Goal: Information Seeking & Learning: Learn about a topic

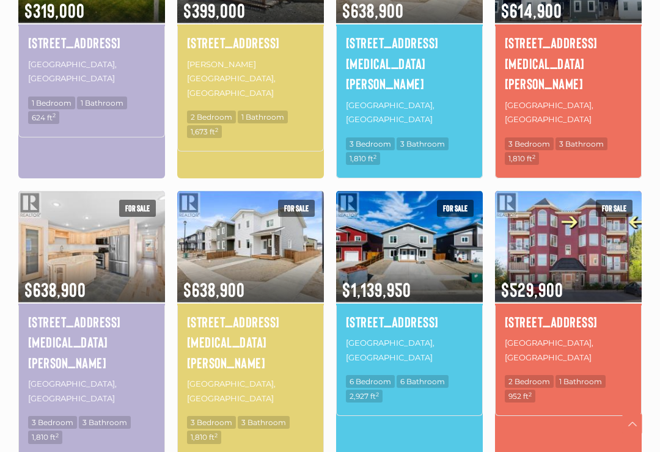
scroll to position [783, 0]
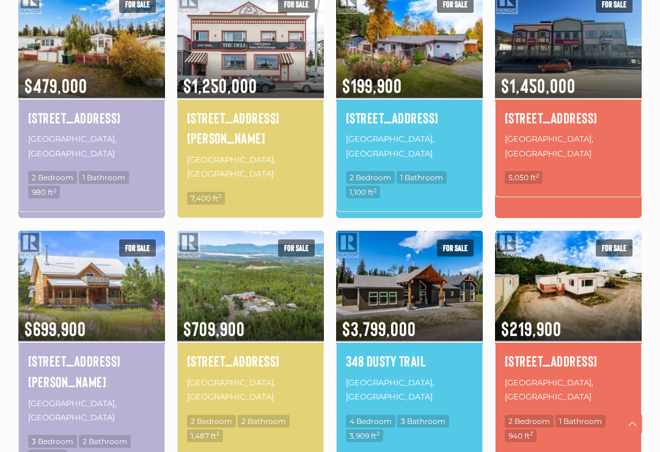
scroll to position [691, 0]
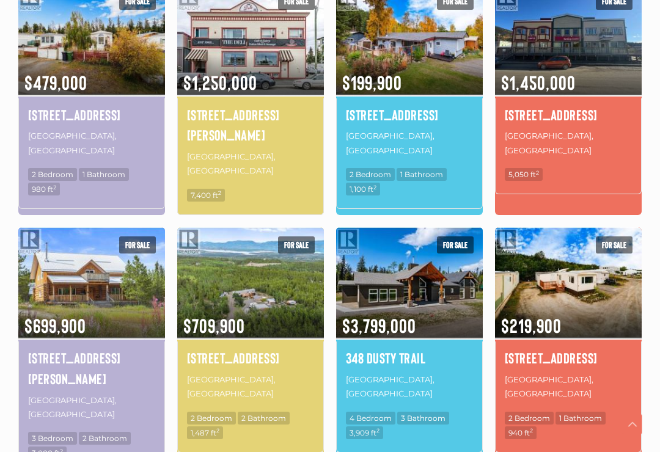
click at [97, 239] on img at bounding box center [91, 282] width 147 height 115
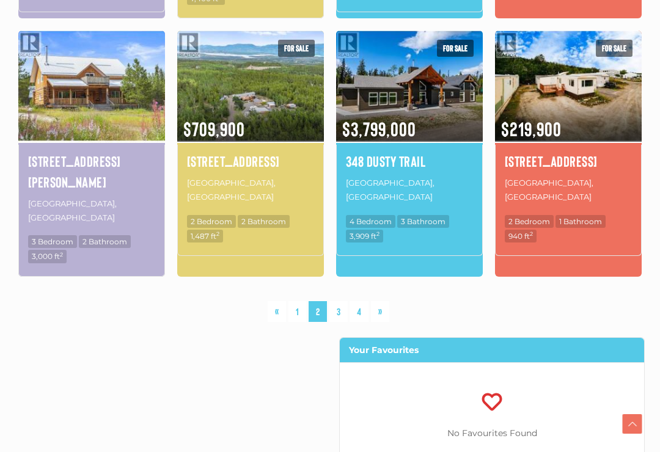
scroll to position [888, 0]
click at [340, 301] on link "3" at bounding box center [338, 311] width 18 height 21
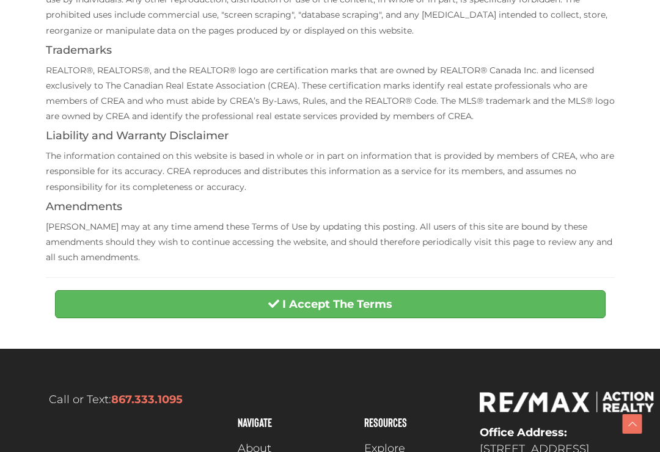
scroll to position [320, 0]
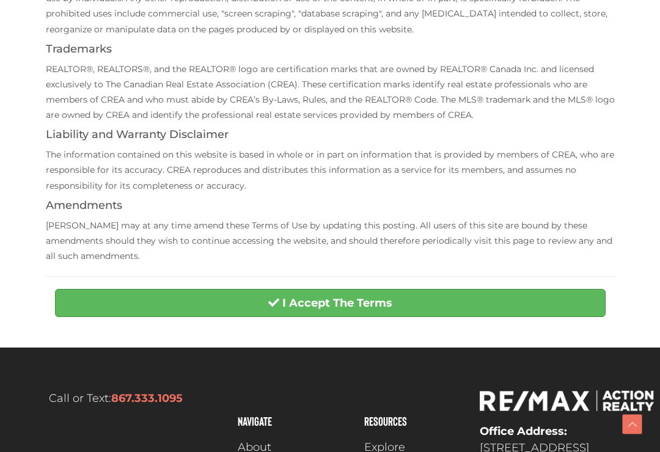
click at [478, 301] on button "I Accept The Terms" at bounding box center [330, 303] width 551 height 28
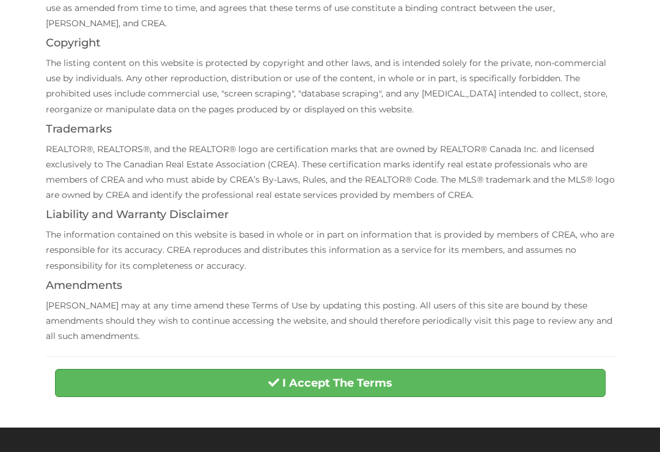
scroll to position [0, 0]
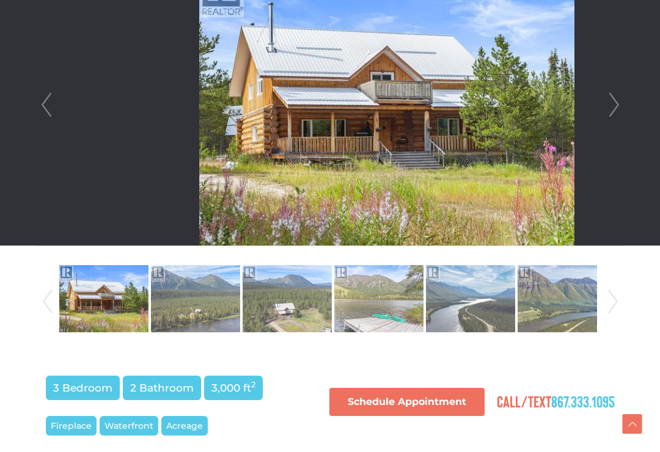
scroll to position [387, 0]
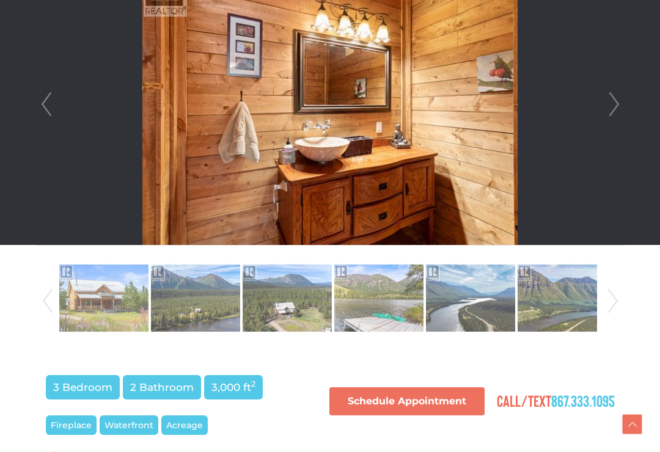
click at [609, 111] on link "Next" at bounding box center [614, 104] width 18 height 281
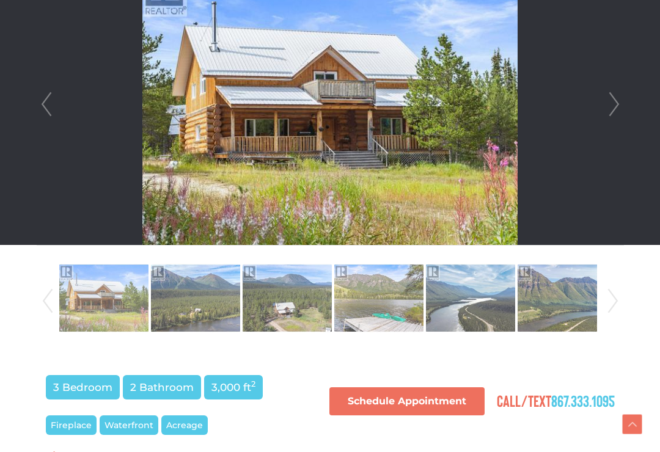
click at [615, 107] on link "Next" at bounding box center [614, 104] width 18 height 281
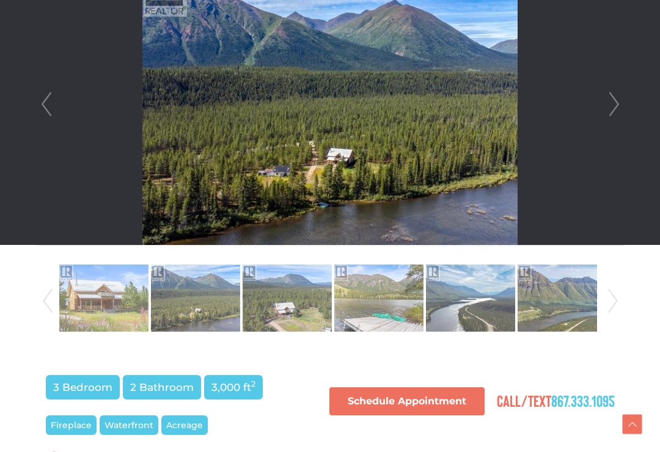
click at [614, 107] on link "Next" at bounding box center [614, 104] width 18 height 281
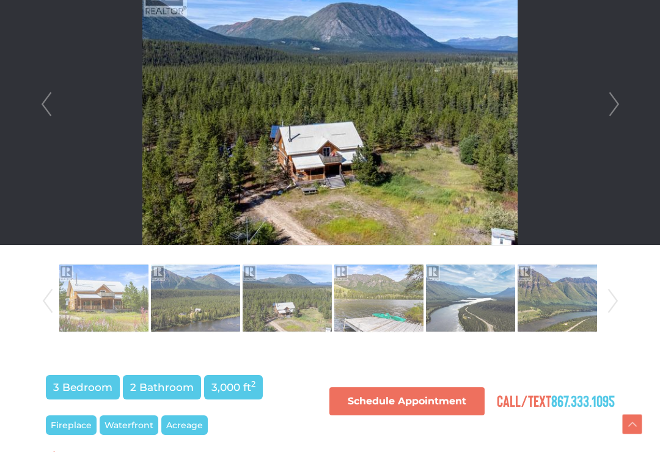
click at [621, 106] on link "Next" at bounding box center [614, 104] width 18 height 281
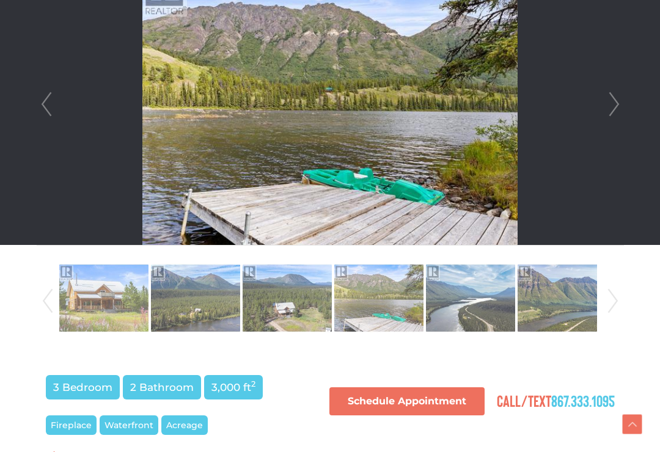
click at [612, 109] on link "Next" at bounding box center [614, 104] width 18 height 281
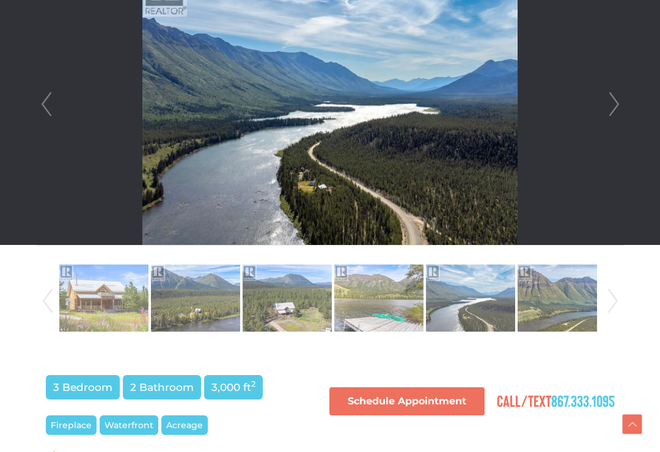
click at [602, 100] on li at bounding box center [330, 104] width 586 height 281
click at [619, 96] on link "Next" at bounding box center [614, 104] width 18 height 281
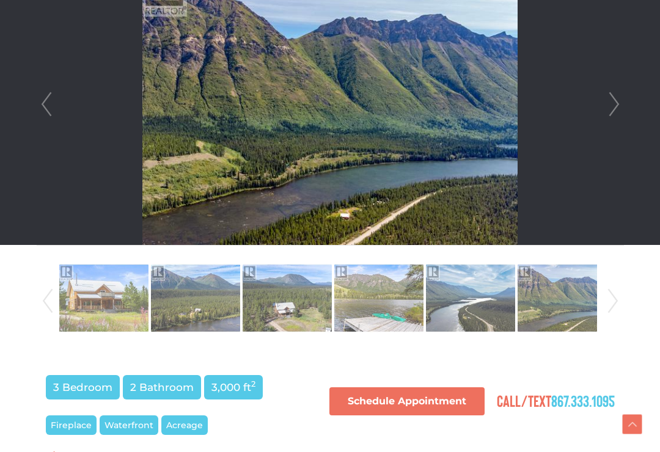
click at [616, 104] on link "Next" at bounding box center [614, 104] width 18 height 281
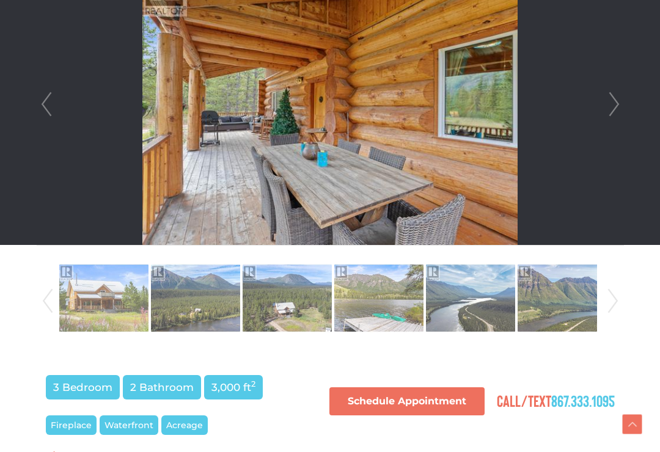
click at [617, 105] on link "Next" at bounding box center [614, 104] width 18 height 281
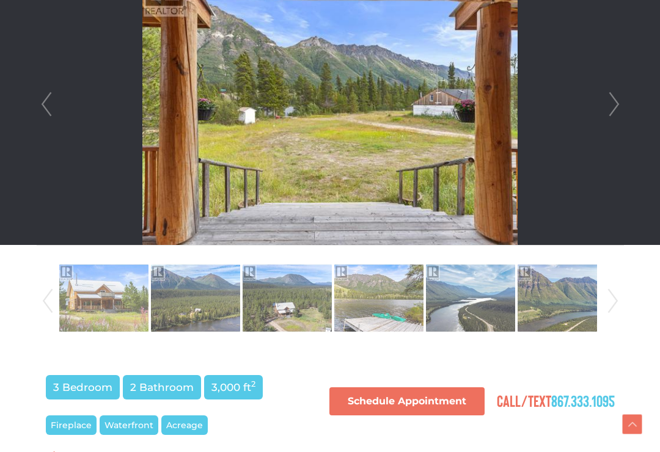
click at [618, 106] on link "Next" at bounding box center [614, 104] width 18 height 281
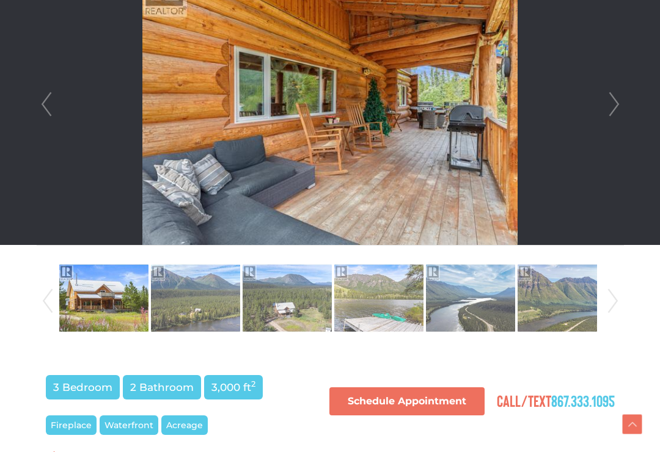
click at [614, 106] on link "Next" at bounding box center [614, 104] width 18 height 281
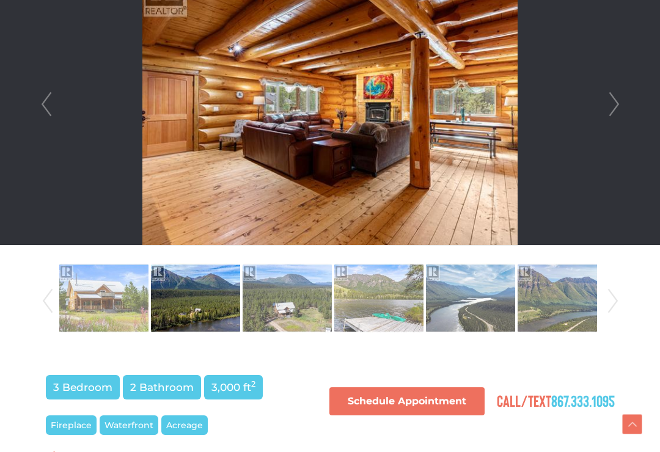
click at [622, 98] on link "Next" at bounding box center [614, 104] width 18 height 281
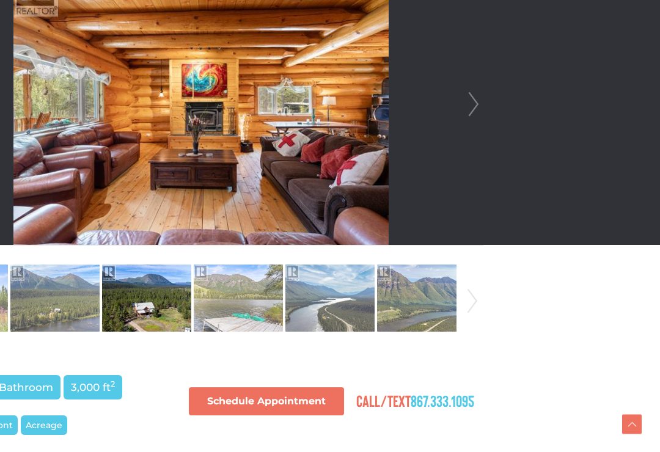
scroll to position [387, 142]
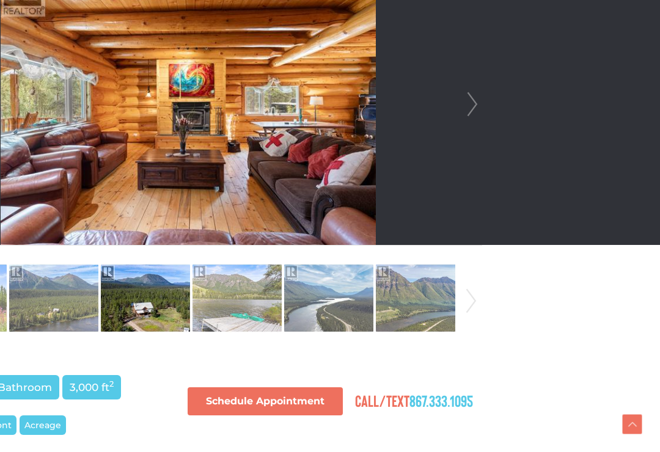
click at [463, 108] on link "Next" at bounding box center [472, 104] width 18 height 281
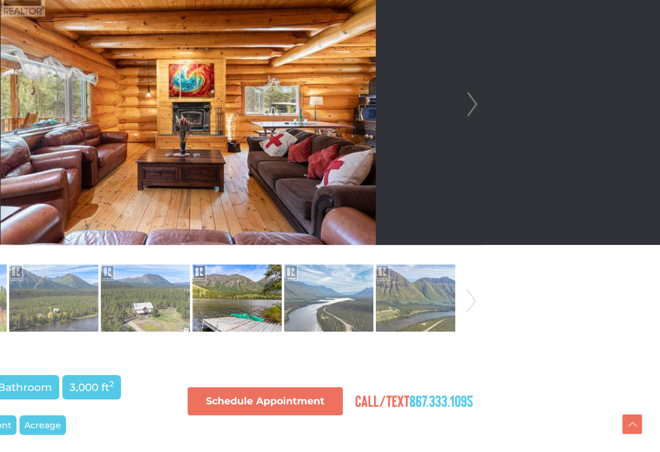
click at [464, 112] on link "Next" at bounding box center [472, 104] width 18 height 281
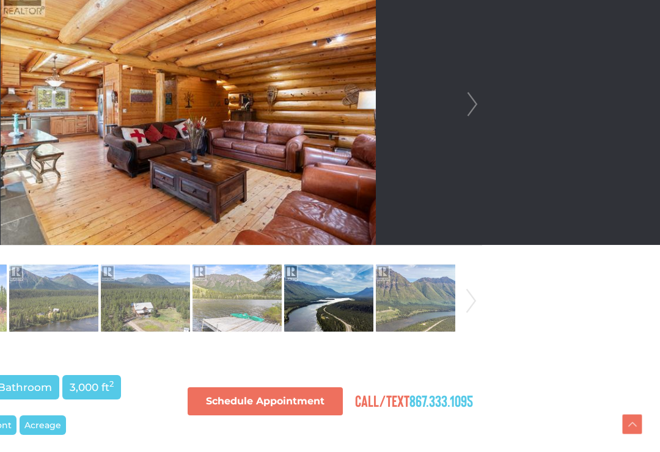
click at [469, 106] on link "Next" at bounding box center [472, 104] width 18 height 281
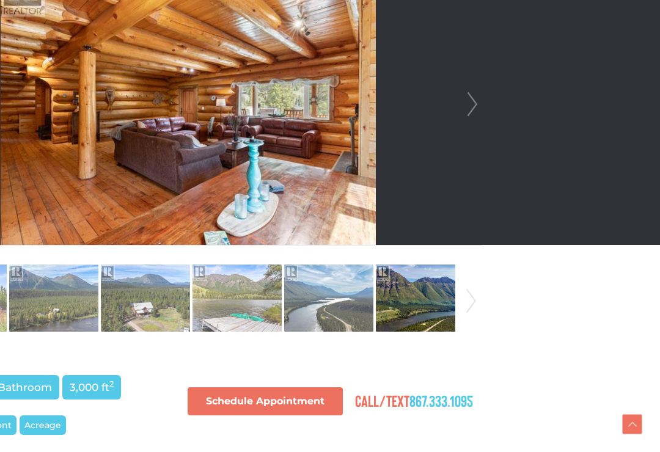
click at [465, 112] on link "Next" at bounding box center [472, 104] width 18 height 281
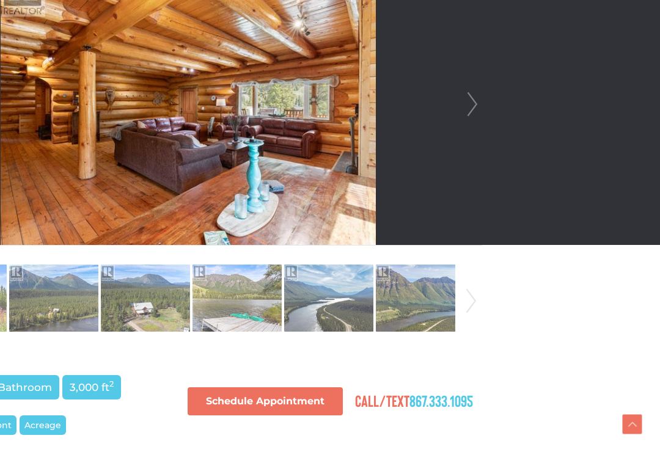
click at [463, 118] on link "Next" at bounding box center [472, 104] width 18 height 281
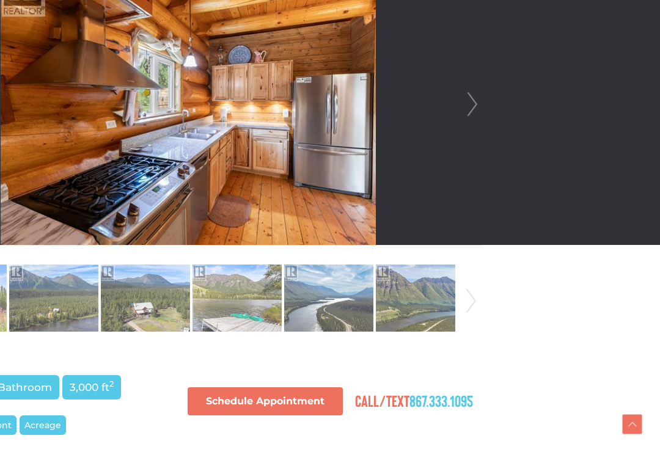
click at [474, 112] on link "Next" at bounding box center [472, 104] width 18 height 281
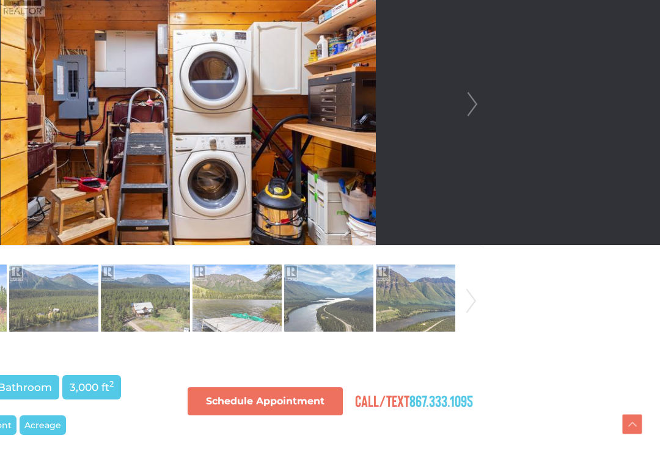
click at [471, 109] on link "Next" at bounding box center [472, 104] width 18 height 281
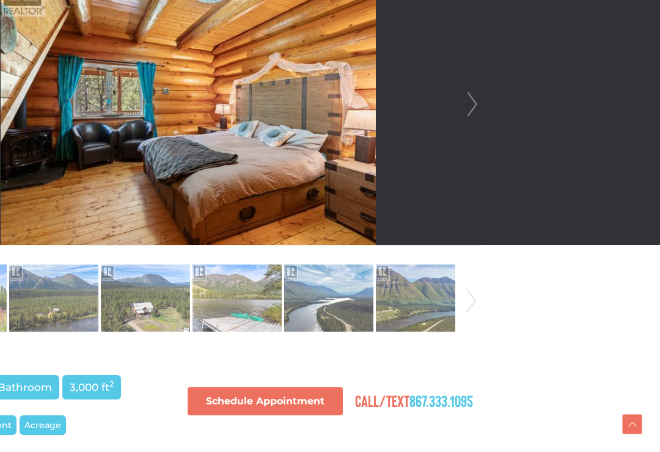
click at [467, 98] on link "Next" at bounding box center [472, 104] width 18 height 281
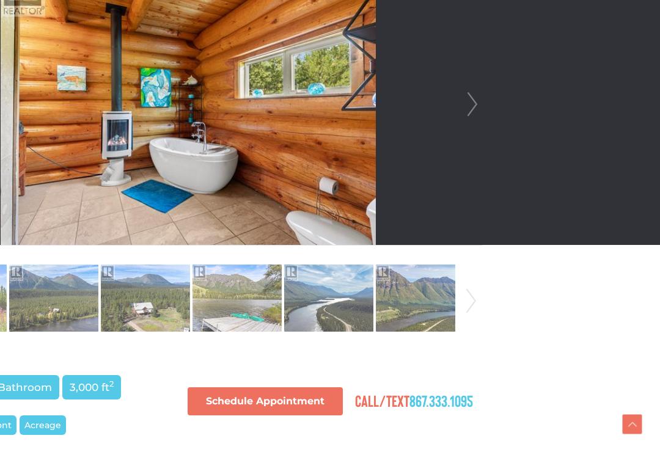
click at [464, 107] on link "Next" at bounding box center [472, 104] width 18 height 281
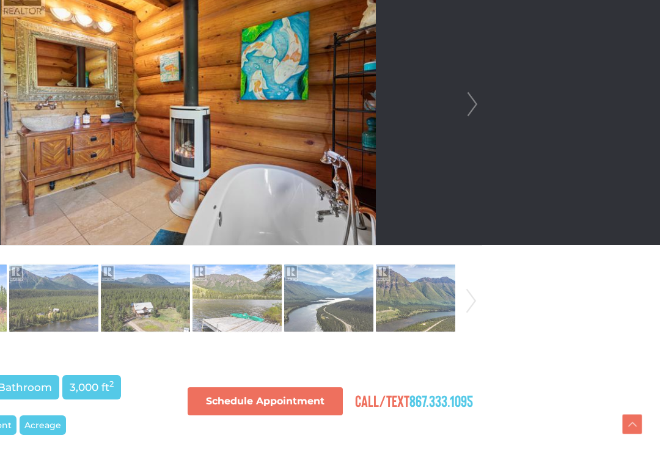
click at [463, 104] on link "Next" at bounding box center [472, 104] width 18 height 281
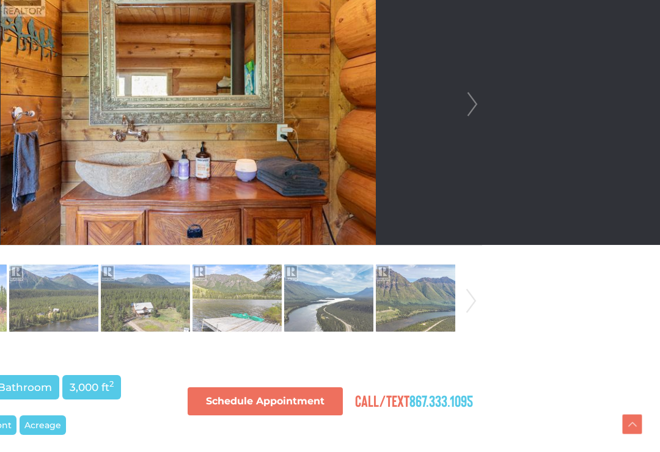
click at [467, 109] on link "Next" at bounding box center [472, 104] width 18 height 281
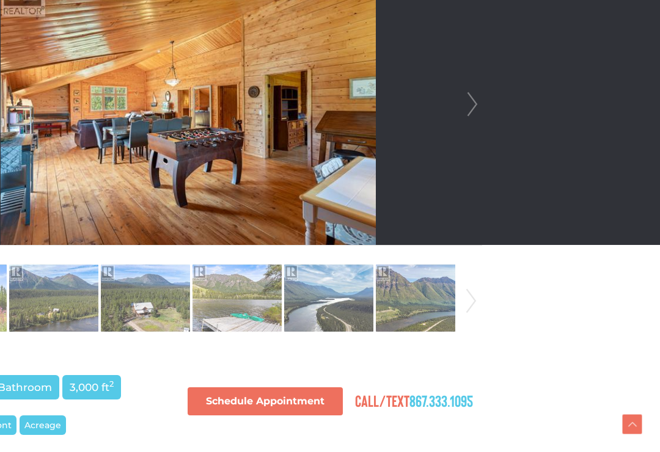
click at [470, 110] on link "Next" at bounding box center [472, 104] width 18 height 281
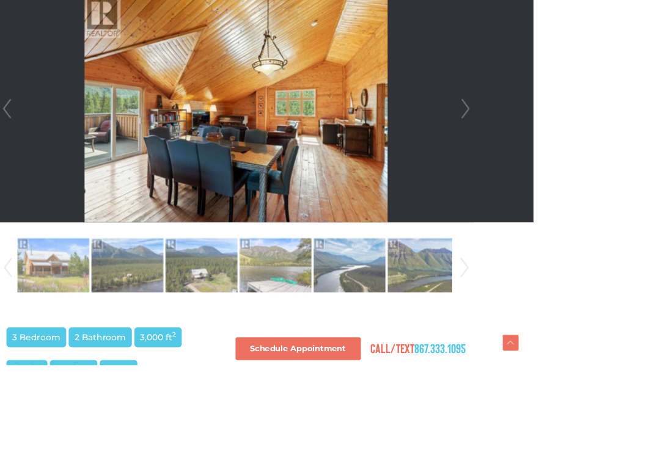
scroll to position [392, 97]
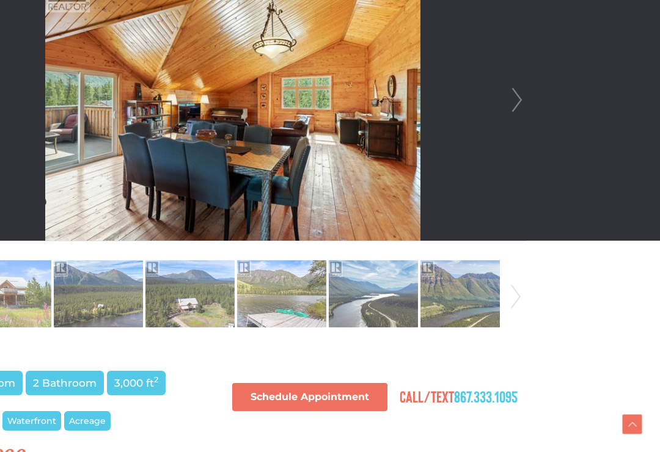
click at [519, 95] on link "Next" at bounding box center [517, 100] width 18 height 281
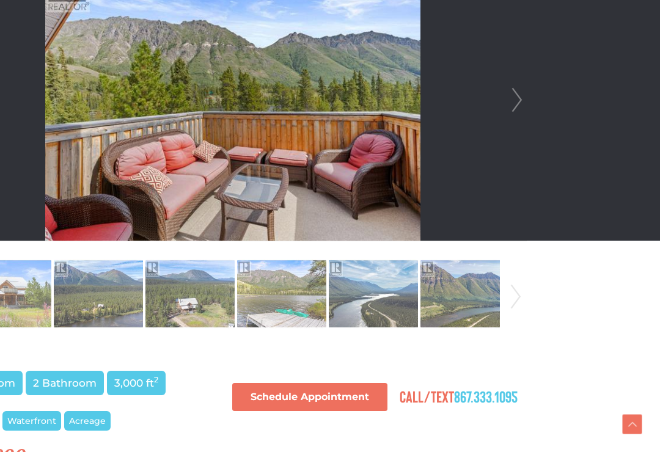
click at [514, 109] on link "Next" at bounding box center [517, 100] width 18 height 281
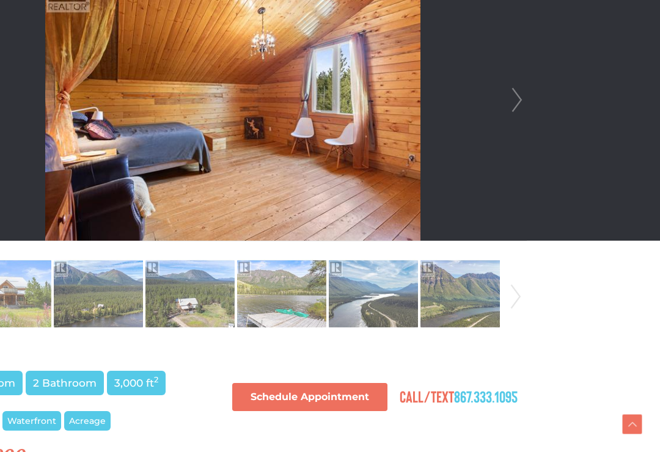
click at [508, 109] on link "Next" at bounding box center [517, 100] width 18 height 281
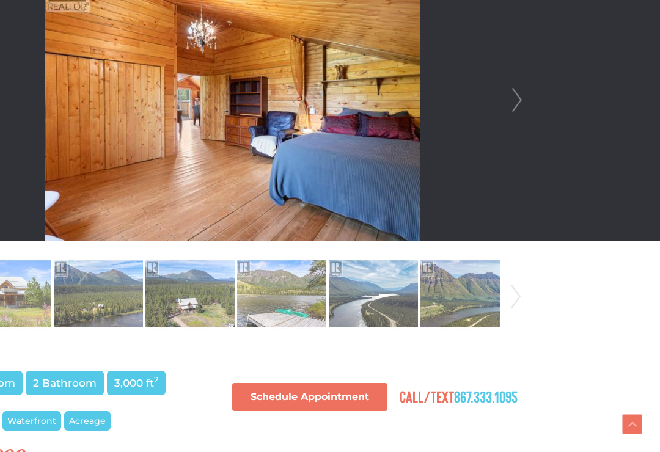
click at [502, 113] on li at bounding box center [233, 100] width 586 height 281
click at [514, 101] on link "Next" at bounding box center [517, 100] width 18 height 281
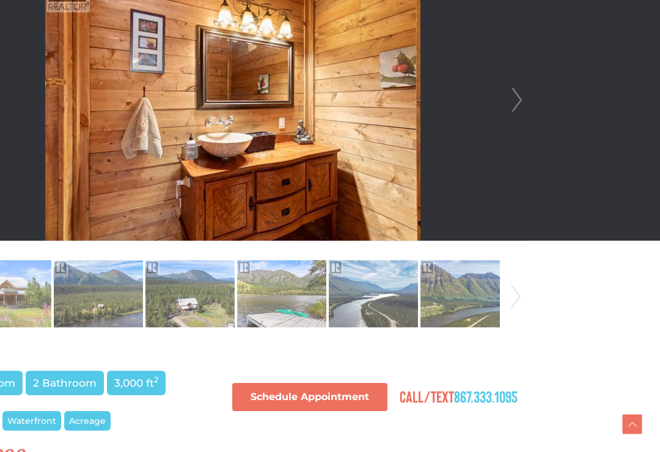
click at [516, 104] on link "Next" at bounding box center [517, 100] width 18 height 281
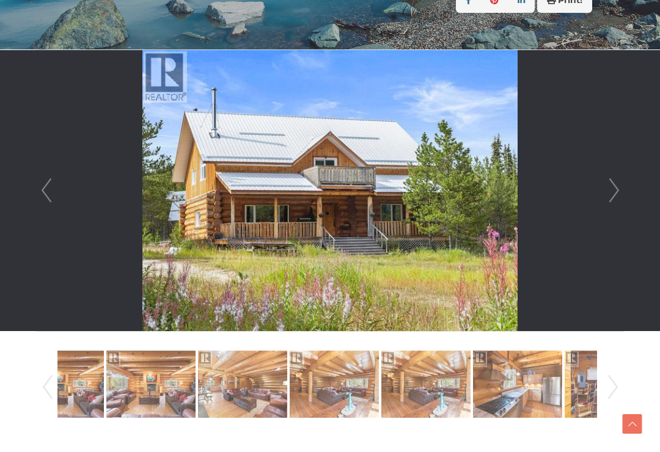
scroll to position [299, 0]
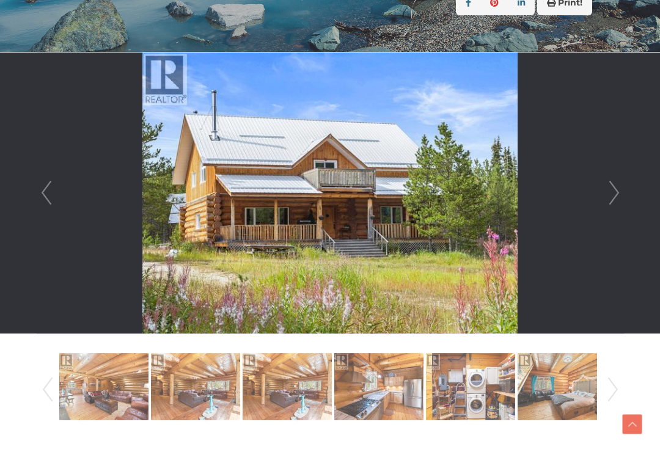
click at [399, 400] on img at bounding box center [378, 387] width 89 height 70
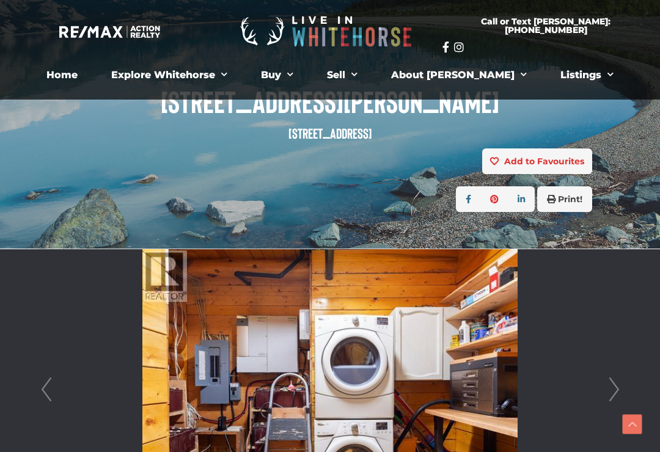
scroll to position [0, 0]
